Goal: Information Seeking & Learning: Check status

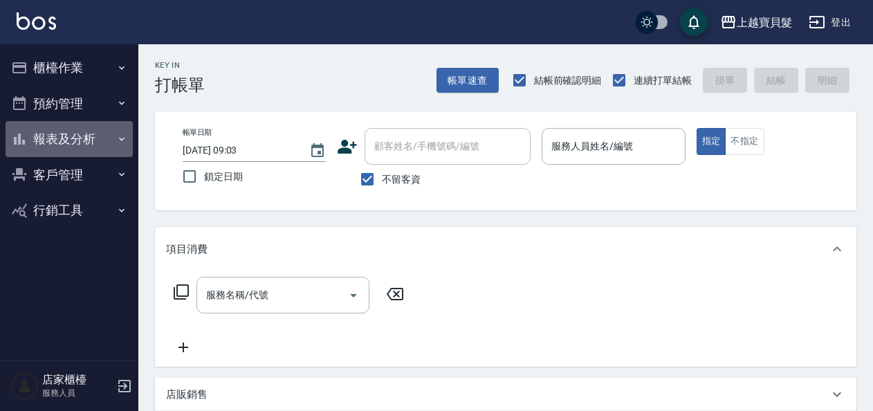
click at [62, 134] on button "報表及分析" at bounding box center [69, 139] width 127 height 36
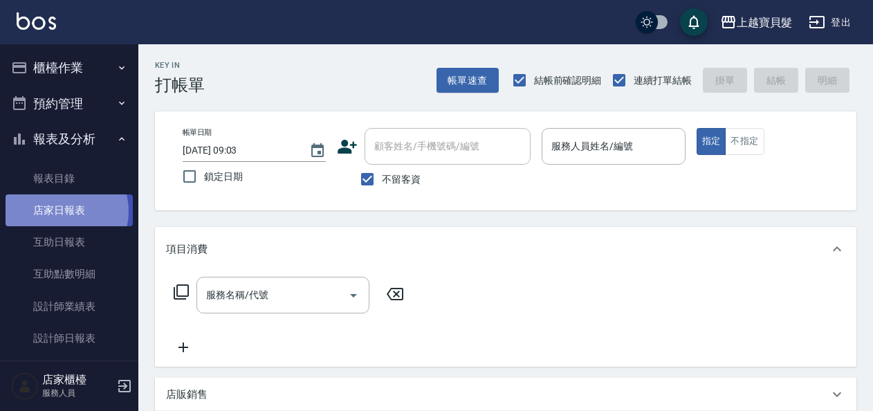
drag, startPoint x: 61, startPoint y: 211, endPoint x: 108, endPoint y: 212, distance: 47.1
click at [62, 211] on link "店家日報表" at bounding box center [69, 210] width 127 height 32
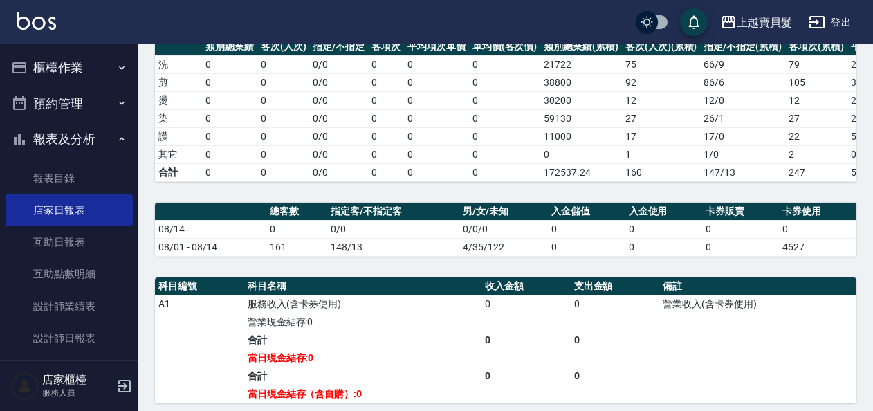
scroll to position [18, 0]
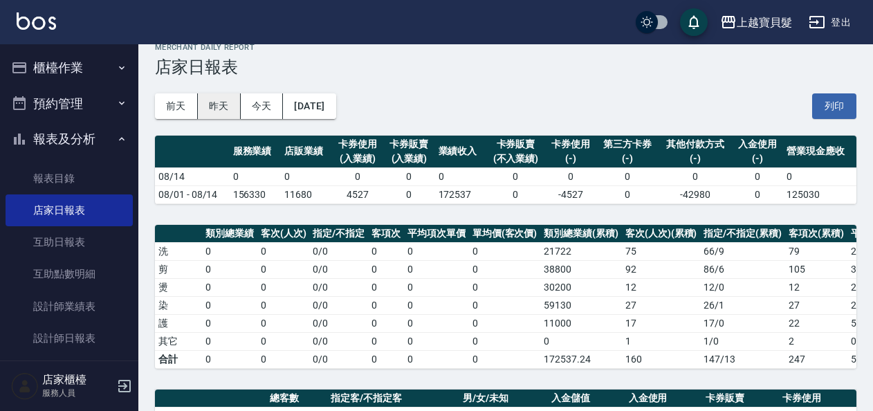
click at [223, 102] on button "昨天" at bounding box center [219, 106] width 43 height 26
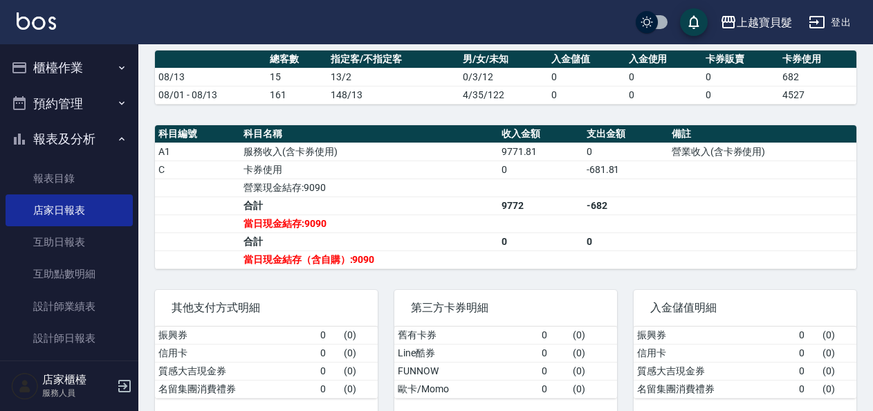
scroll to position [382, 0]
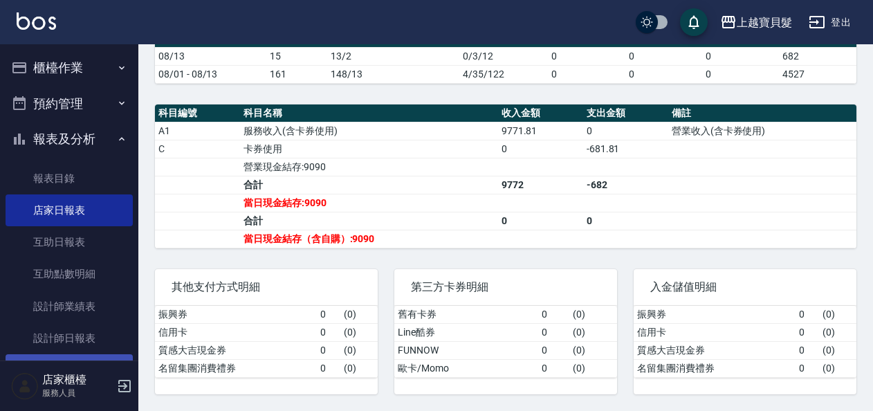
click at [80, 355] on link "店販抽成明細" at bounding box center [69, 370] width 127 height 32
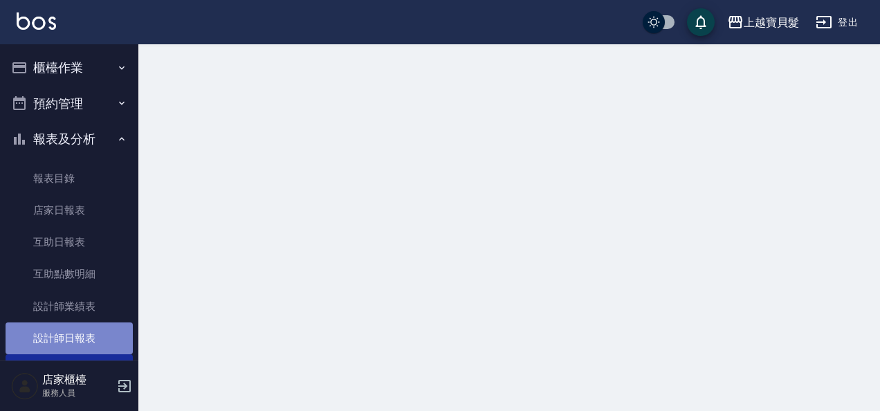
click at [90, 335] on link "設計師日報表" at bounding box center [69, 338] width 127 height 32
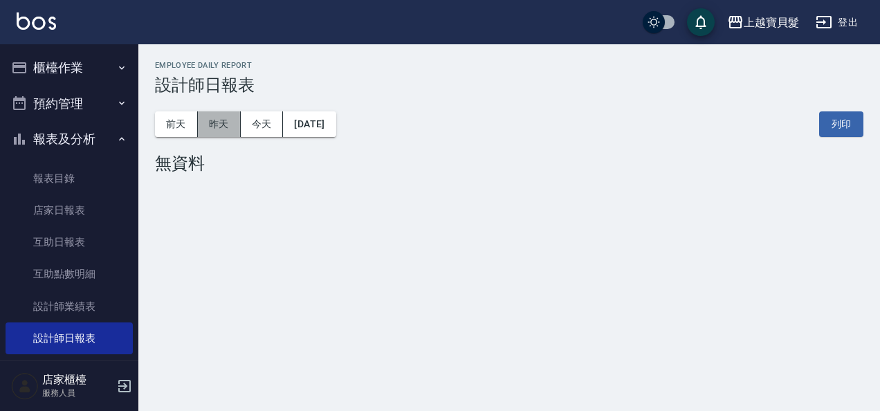
click at [234, 127] on button "昨天" at bounding box center [219, 124] width 43 height 26
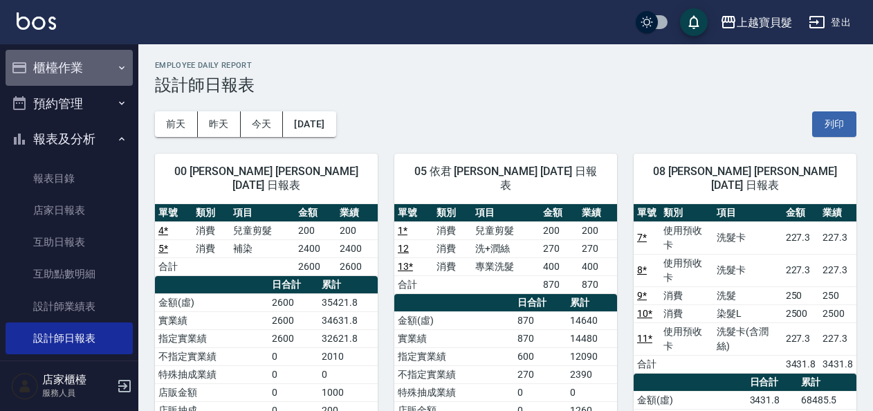
click at [74, 66] on button "櫃檯作業" at bounding box center [69, 68] width 127 height 36
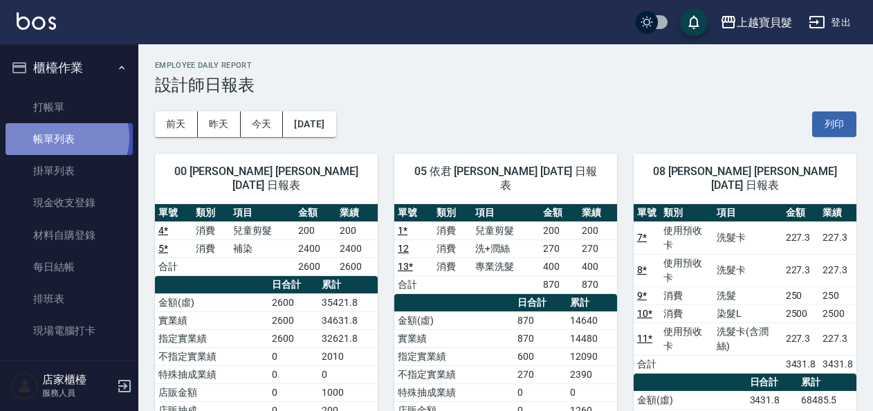
click at [62, 137] on link "帳單列表" at bounding box center [69, 139] width 127 height 32
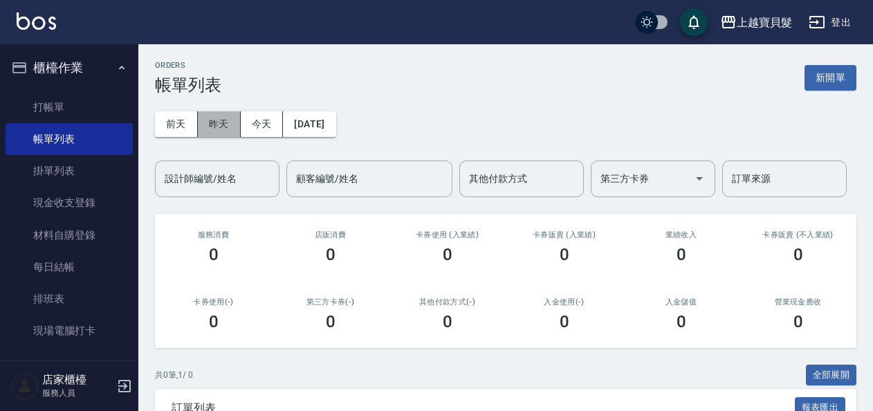
click at [208, 123] on button "昨天" at bounding box center [219, 124] width 43 height 26
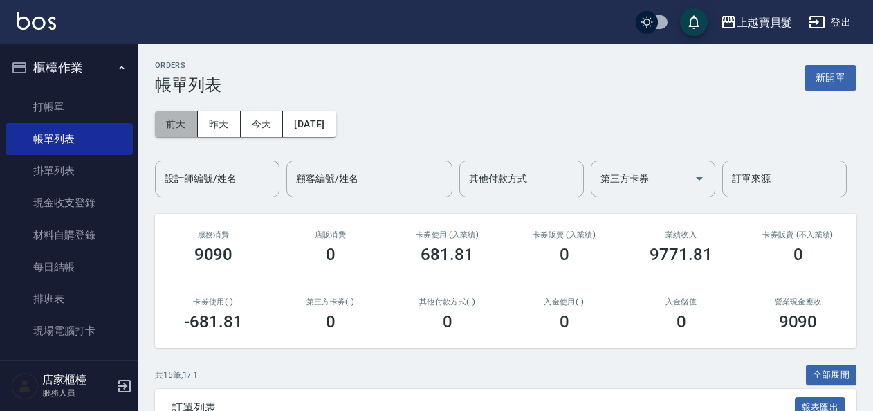
click at [176, 132] on button "前天" at bounding box center [176, 124] width 43 height 26
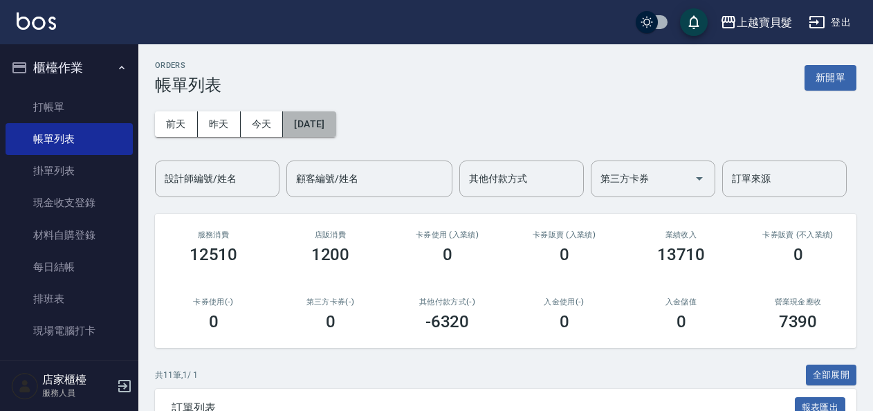
click at [336, 122] on button "[DATE]" at bounding box center [309, 124] width 53 height 26
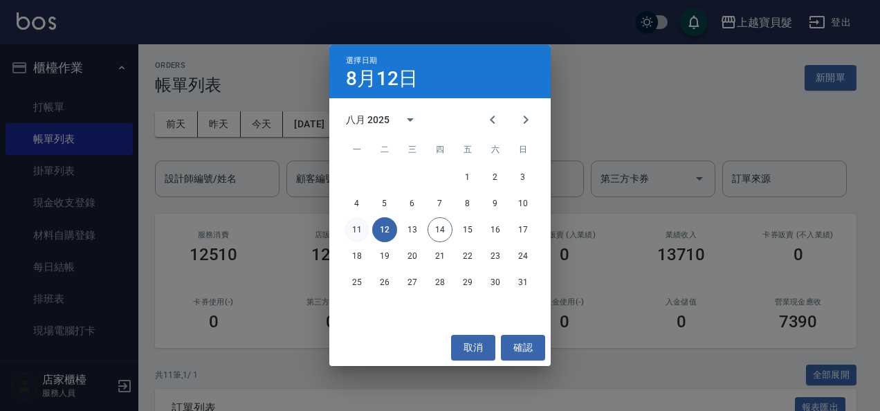
click at [361, 220] on button "11" at bounding box center [357, 229] width 25 height 25
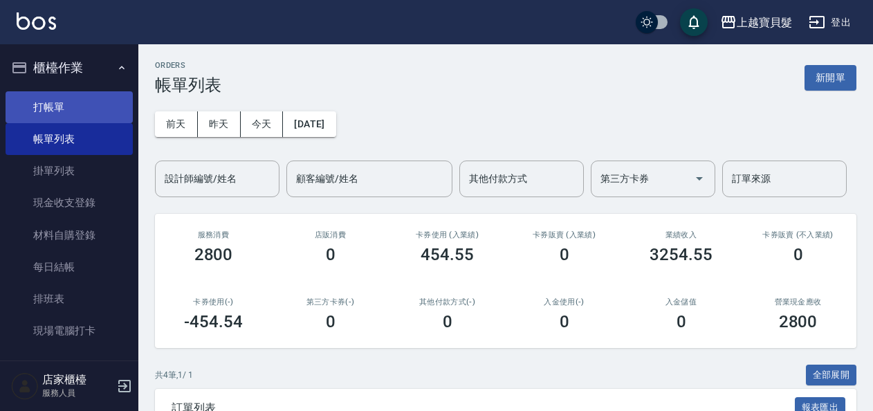
click at [98, 113] on link "打帳單" at bounding box center [69, 107] width 127 height 32
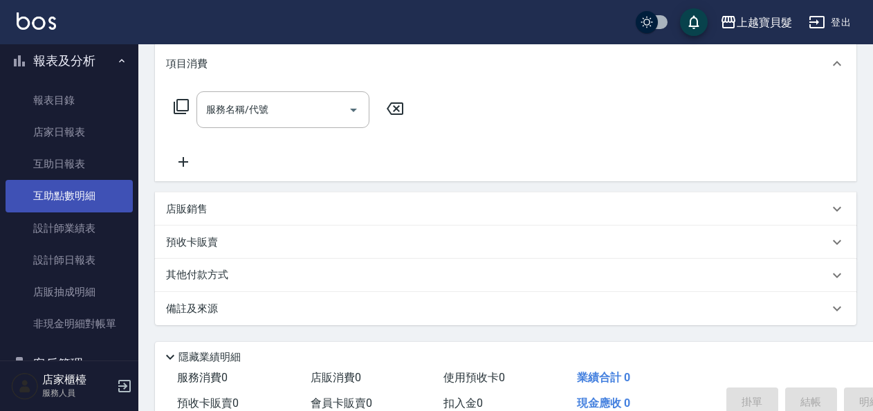
scroll to position [346, 0]
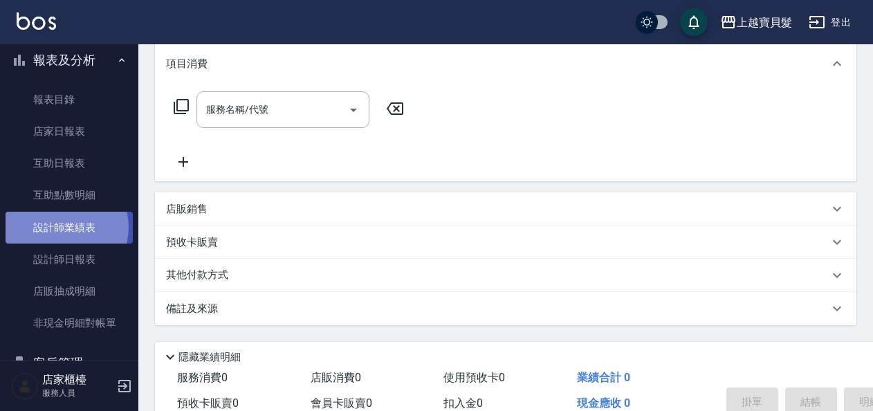
click at [58, 227] on link "設計師業績表" at bounding box center [69, 228] width 127 height 32
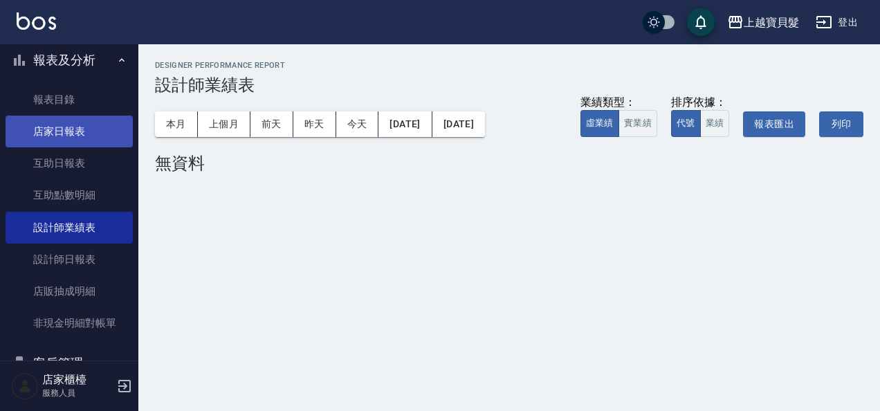
click at [75, 138] on link "店家日報表" at bounding box center [69, 132] width 127 height 32
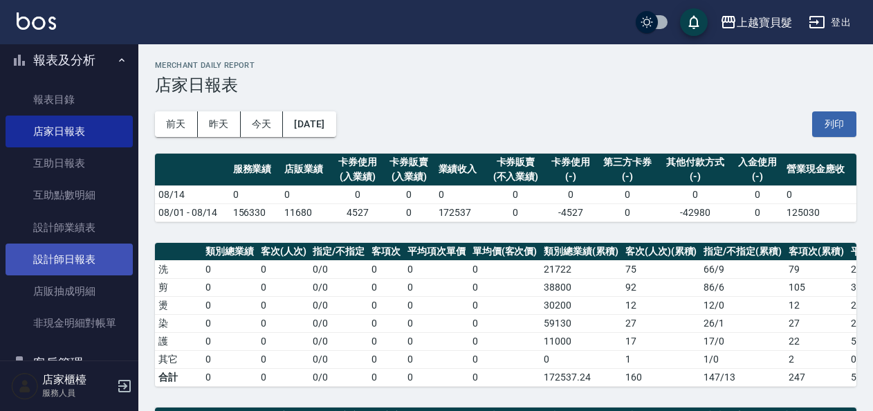
click at [97, 260] on link "設計師日報表" at bounding box center [69, 260] width 127 height 32
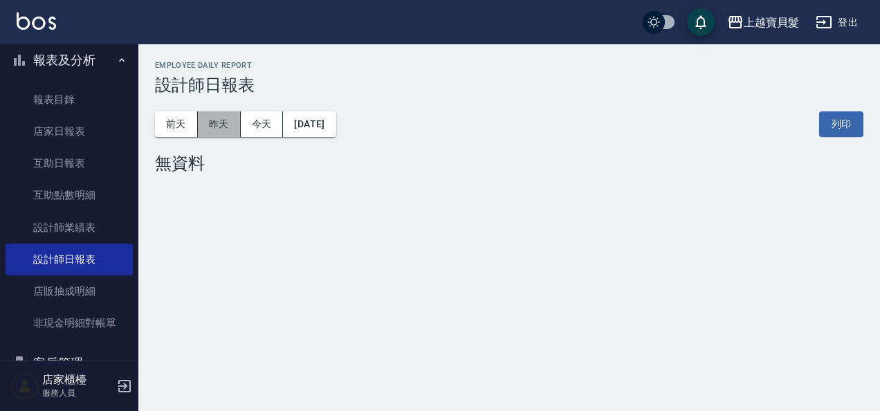
click at [237, 131] on button "昨天" at bounding box center [219, 124] width 43 height 26
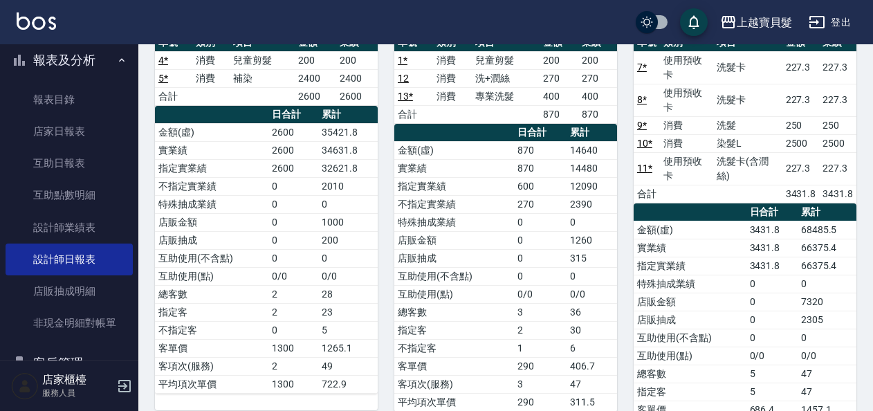
scroll to position [239, 0]
